Goal: Purchase product/service

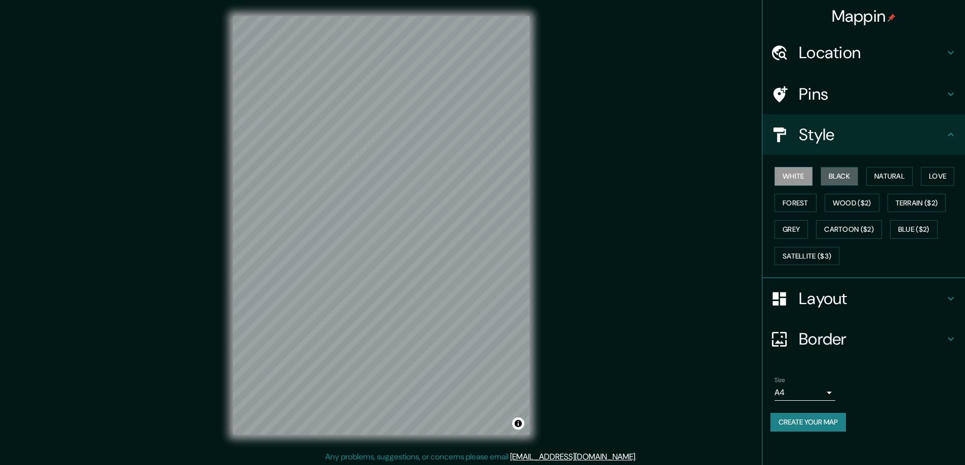
drag, startPoint x: 845, startPoint y: 169, endPoint x: 795, endPoint y: 303, distance: 143.3
click at [845, 169] on button "Black" at bounding box center [839, 176] width 38 height 19
click at [819, 299] on h4 "Layout" at bounding box center [872, 299] width 146 height 20
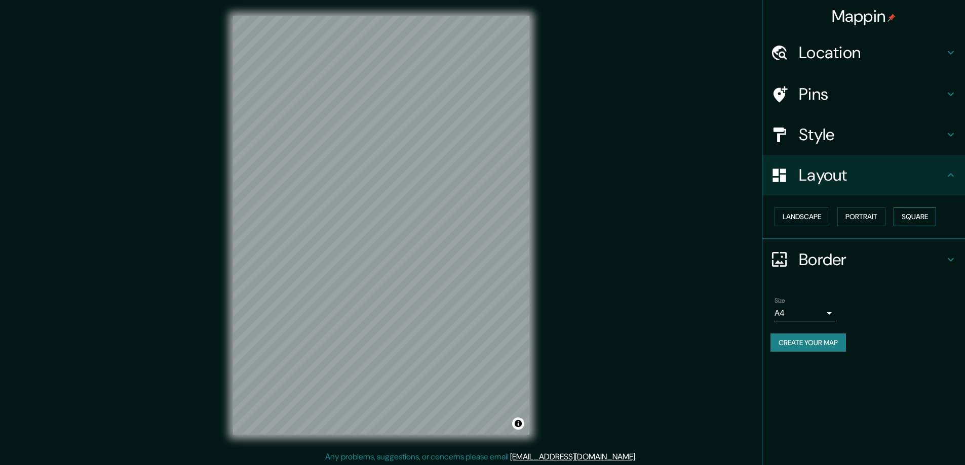
click at [912, 213] on button "Square" at bounding box center [914, 217] width 43 height 19
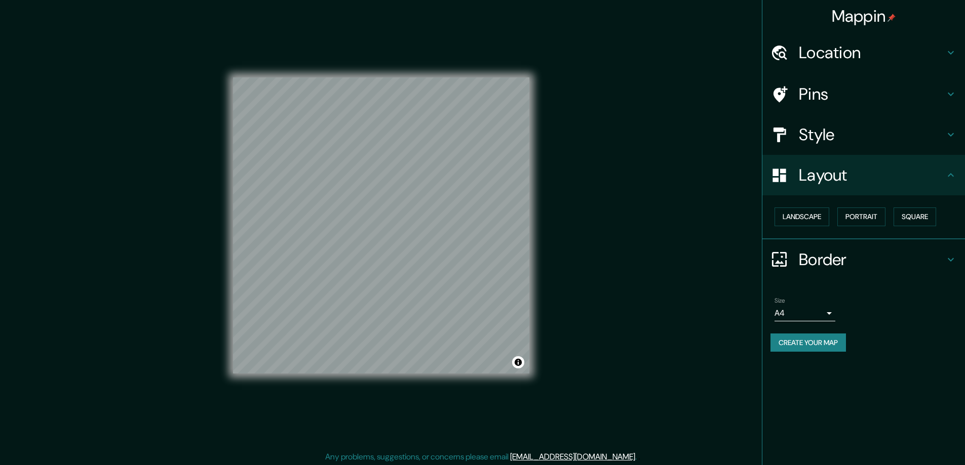
click at [828, 313] on body "Mappin Location Pins Style Layout Landscape Portrait Square Border Choose a bor…" at bounding box center [482, 232] width 965 height 465
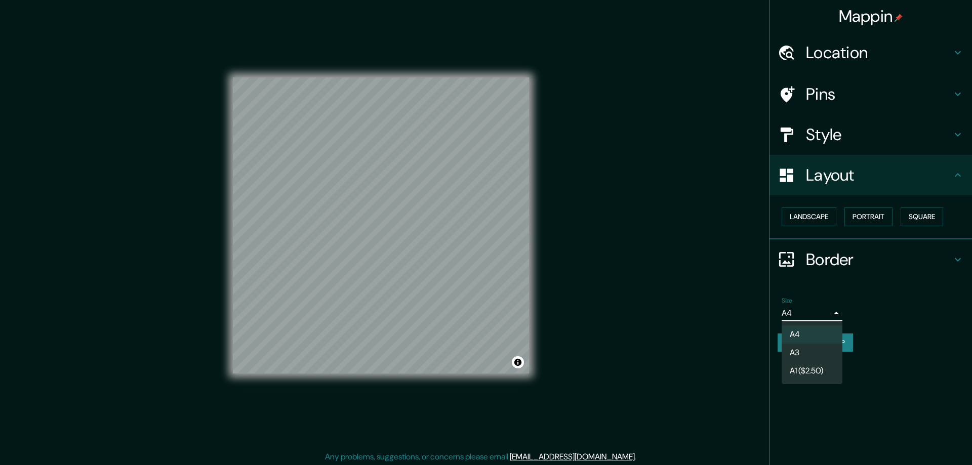
click at [799, 351] on li "A3" at bounding box center [812, 353] width 61 height 18
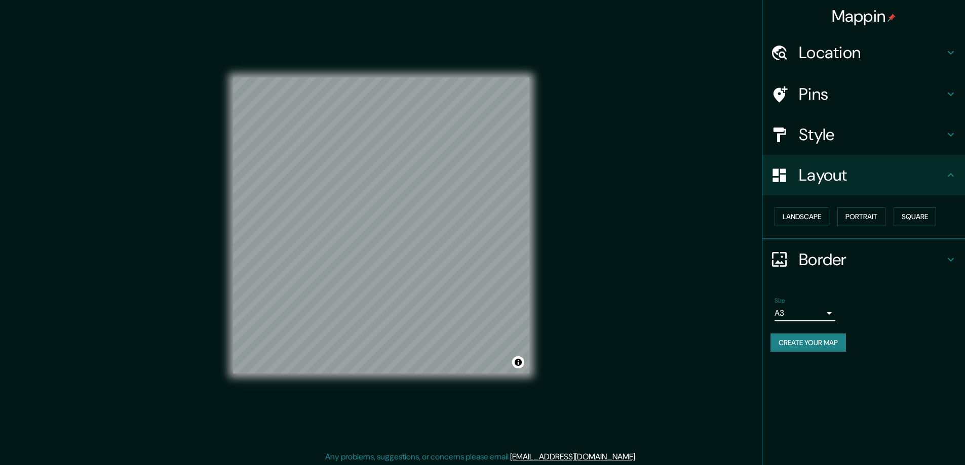
click at [821, 52] on h4 "Location" at bounding box center [872, 53] width 146 height 20
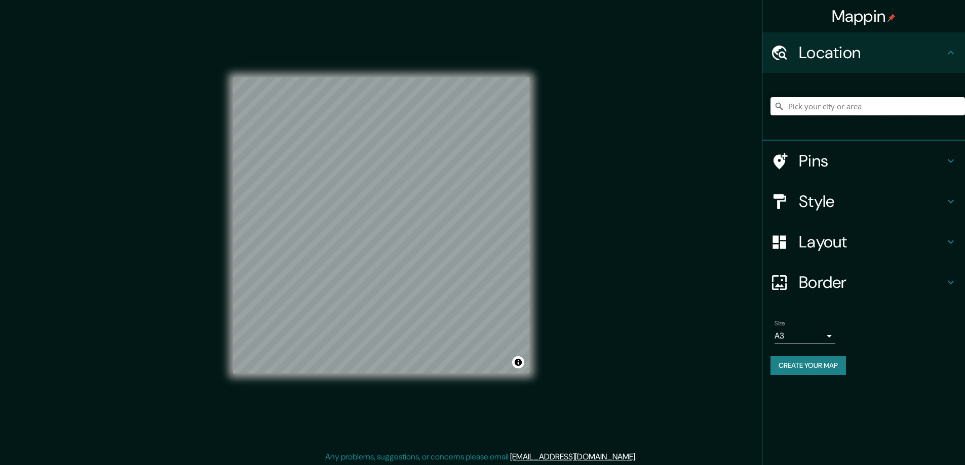
paste input "41 Woodland Road, Uxbridge, MA 01569"
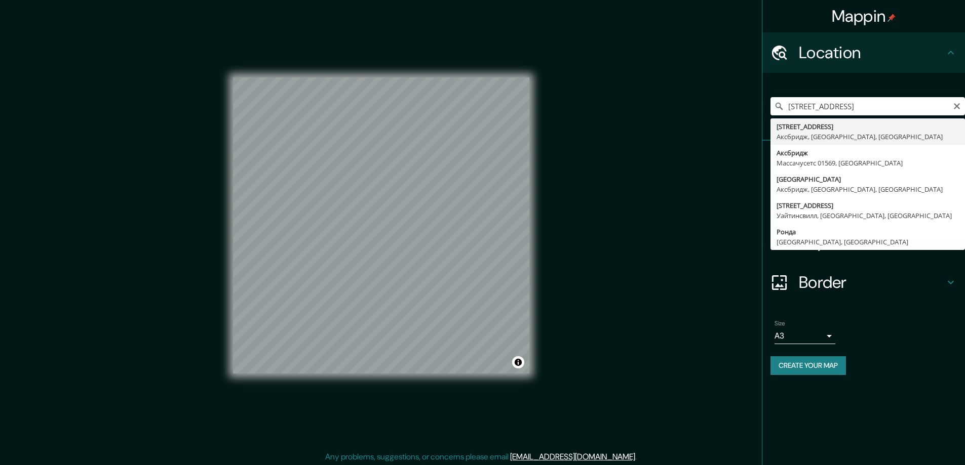
type input "41 Woodland Road, Аксбридж, Массачусетс 01569, США"
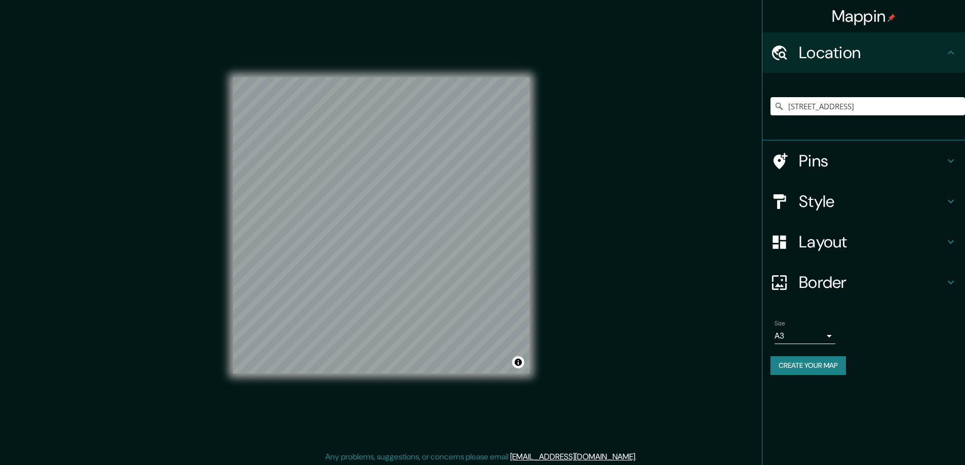
click at [791, 366] on button "Create your map" at bounding box center [807, 366] width 75 height 19
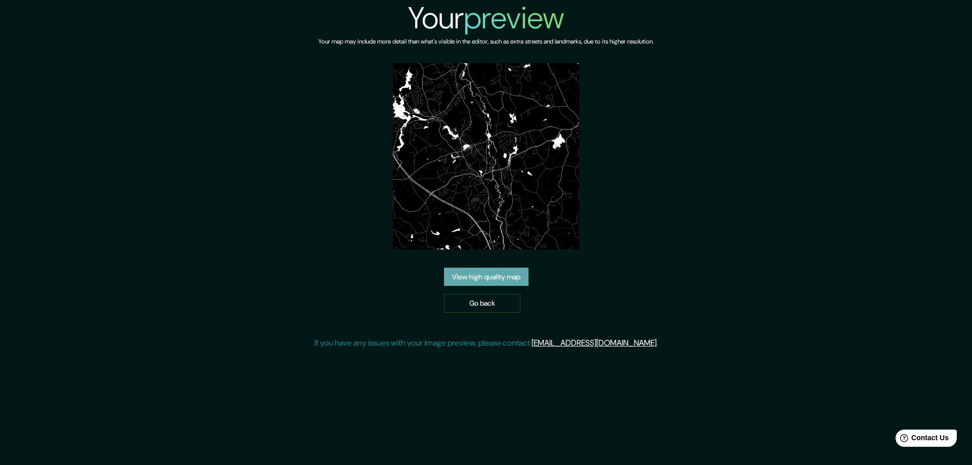
click at [458, 276] on link "View high quality map" at bounding box center [486, 277] width 85 height 19
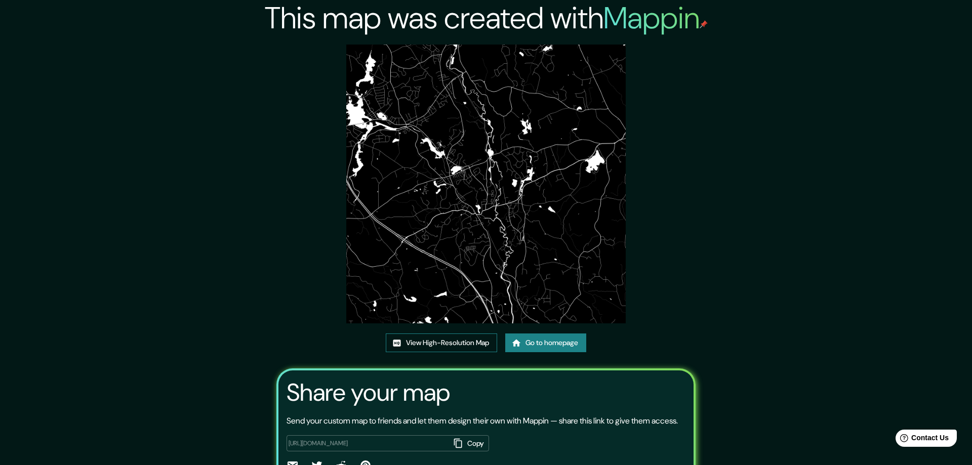
click at [416, 343] on link "View High-Resolution Map" at bounding box center [441, 343] width 111 height 19
click at [539, 338] on link "Go to homepage" at bounding box center [542, 343] width 81 height 19
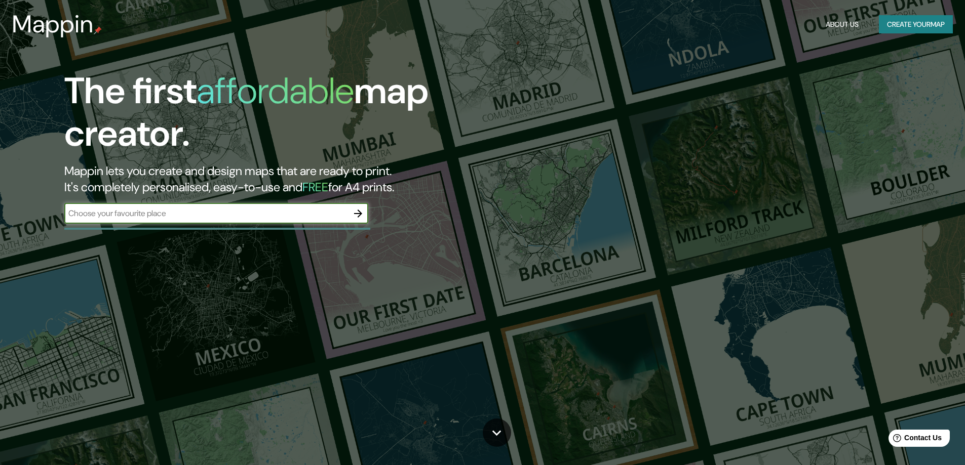
click at [360, 214] on icon "button" at bounding box center [358, 214] width 12 height 12
